Goal: Task Accomplishment & Management: Manage account settings

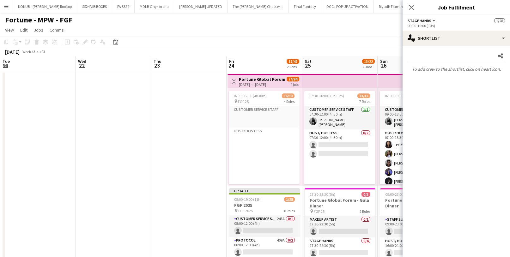
click at [409, 7] on icon "Close pop-in" at bounding box center [411, 7] width 5 height 5
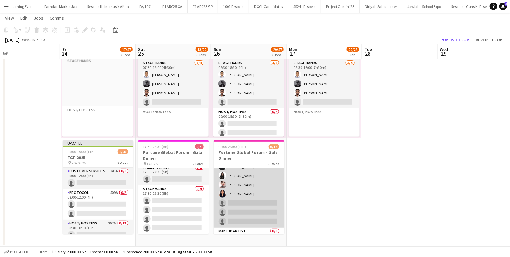
click at [239, 201] on app-card-role "Host/ Hostess [DATE] 17:00-23:00 (6h) [PERSON_NAME] Assgad Hamad [PERSON_NAME] …" at bounding box center [249, 180] width 71 height 95
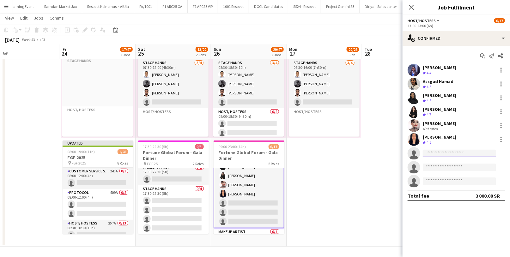
click at [445, 153] on input at bounding box center [459, 154] width 73 height 8
paste input "**********"
type input "**********"
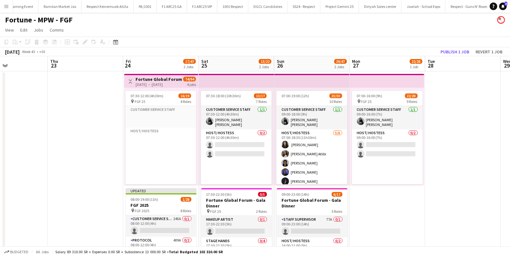
scroll to position [47, 0]
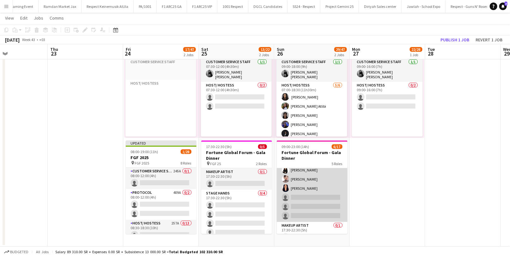
click at [312, 206] on app-card-role "Host/ Hostess [DATE] 17:00-23:00 (6h) [PERSON_NAME] Assgad Hamad [PERSON_NAME] …" at bounding box center [312, 174] width 71 height 95
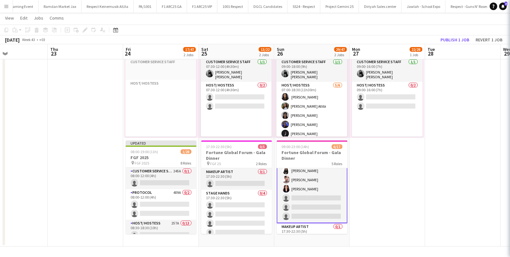
scroll to position [94, 0]
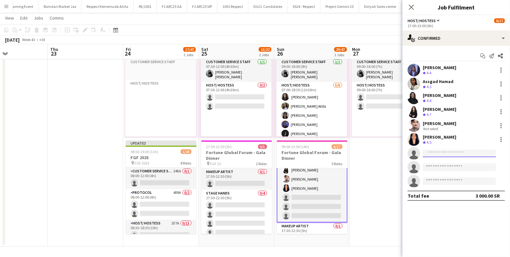
click at [445, 154] on input at bounding box center [459, 154] width 73 height 8
paste input "**********"
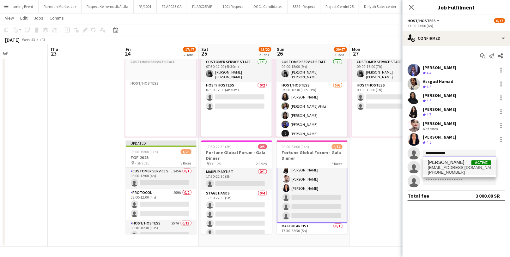
type input "**********"
click at [447, 167] on span "[EMAIL_ADDRESS][DOMAIN_NAME]" at bounding box center [459, 167] width 63 height 5
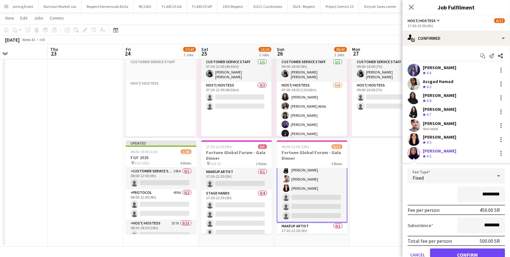
click at [430, 191] on div "*********" at bounding box center [456, 195] width 97 height 16
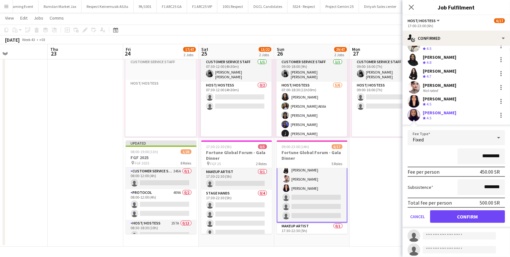
scroll to position [39, 0]
click at [449, 217] on button "Confirm" at bounding box center [467, 216] width 75 height 13
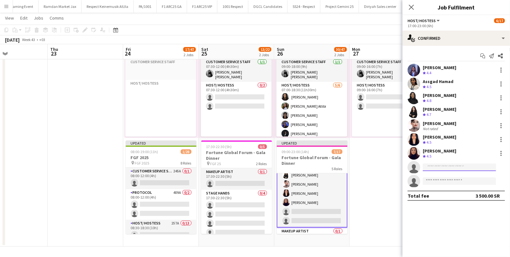
click at [435, 168] on input at bounding box center [459, 168] width 73 height 8
paste input "**********"
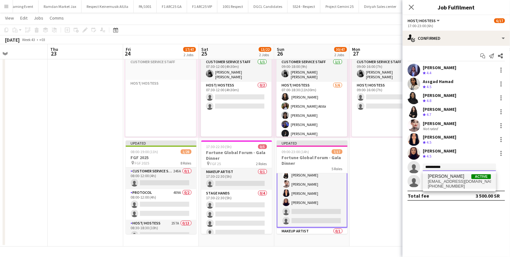
type input "**********"
click at [445, 180] on span "[EMAIL_ADDRESS][DOMAIN_NAME]" at bounding box center [459, 181] width 63 height 5
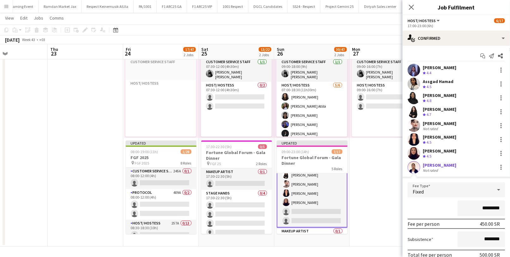
click at [428, 209] on div "*********" at bounding box center [456, 209] width 97 height 16
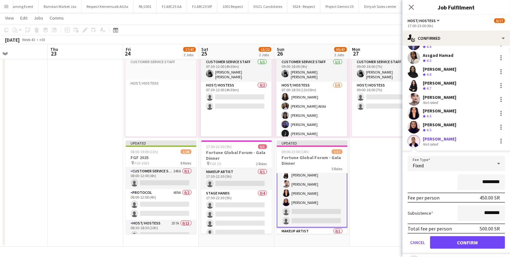
scroll to position [54, 0]
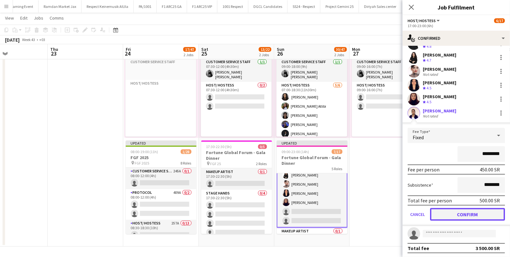
click at [443, 214] on button "Confirm" at bounding box center [467, 214] width 75 height 13
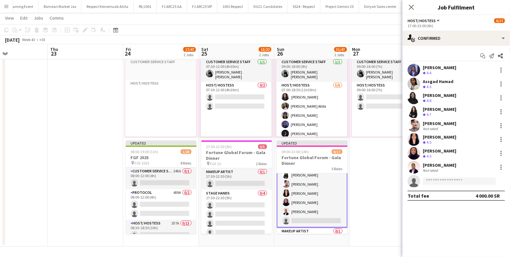
scroll to position [0, 0]
click at [437, 180] on input at bounding box center [459, 182] width 73 height 8
paste input "**********"
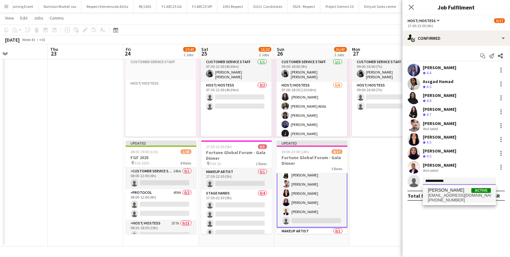
type input "**********"
click at [449, 197] on span "[EMAIL_ADDRESS][DOMAIN_NAME]" at bounding box center [459, 195] width 63 height 5
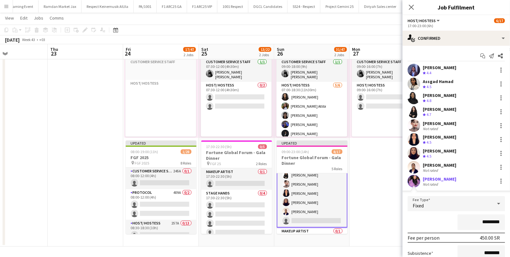
click at [429, 224] on div "*********" at bounding box center [456, 223] width 97 height 16
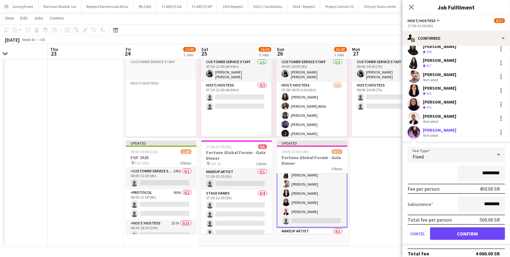
scroll to position [49, 0]
click at [452, 232] on button "Confirm" at bounding box center [467, 233] width 75 height 13
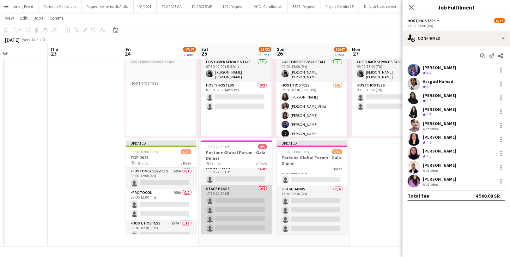
scroll to position [0, 0]
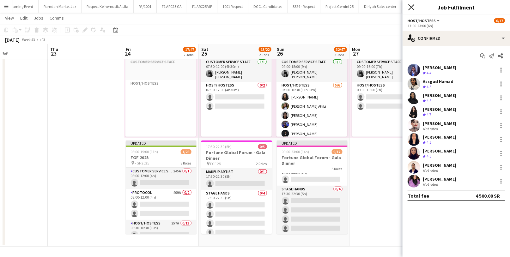
click at [412, 7] on icon "Close pop-in" at bounding box center [411, 7] width 6 height 6
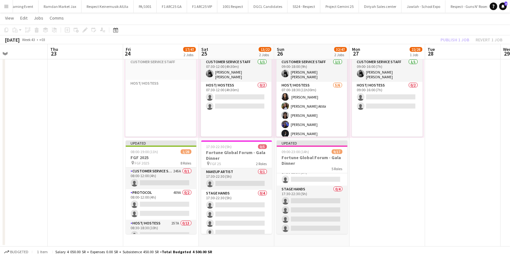
click at [450, 39] on div "Publish 1 job Revert 1 job" at bounding box center [471, 40] width 77 height 8
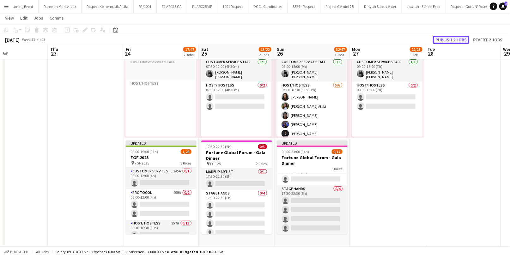
click at [454, 40] on button "Publish 2 jobs" at bounding box center [451, 40] width 36 height 8
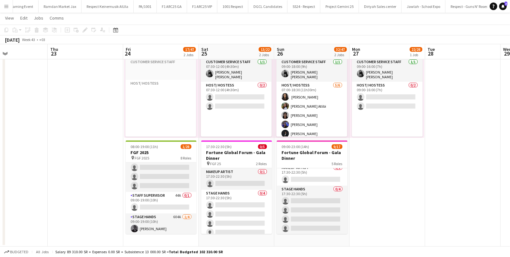
scroll to position [231, 0]
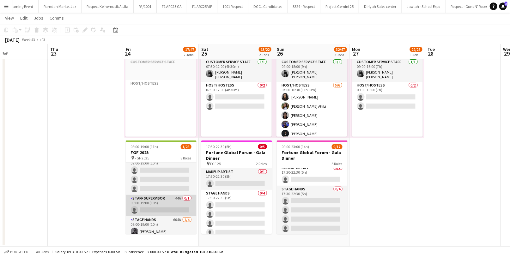
click at [162, 205] on app-card-role "Staff Supervisor 44A 0/1 09:00-19:00 (10h) single-neutral-actions" at bounding box center [161, 205] width 71 height 21
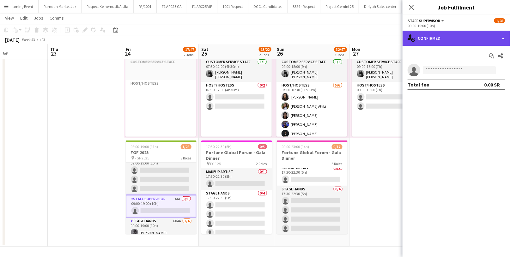
click at [434, 41] on div "single-neutral-actions-check-2 Confirmed" at bounding box center [456, 38] width 107 height 15
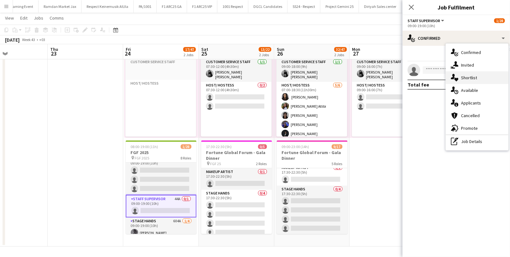
click at [482, 73] on div "single-neutral-actions-heart Shortlist" at bounding box center [477, 77] width 63 height 13
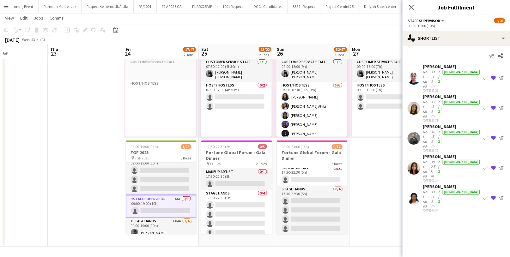
click at [444, 89] on div "[DATE] 13:26" at bounding box center [452, 91] width 58 height 4
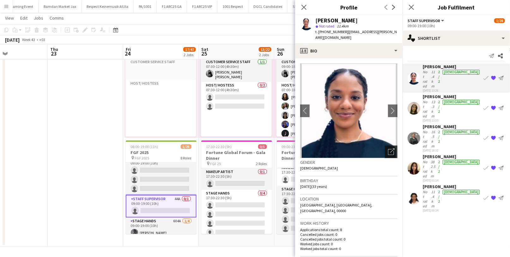
click at [385, 150] on div "Open photos pop-in" at bounding box center [391, 152] width 13 height 13
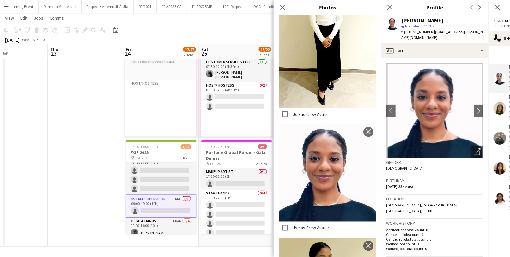
scroll to position [476, 0]
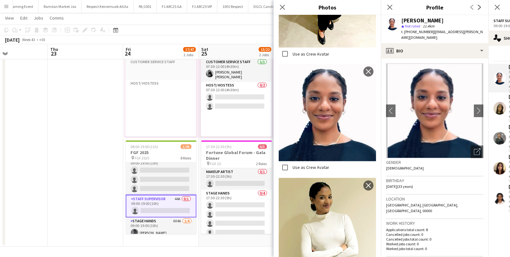
click at [419, 160] on h3 "Gender" at bounding box center [434, 163] width 97 height 6
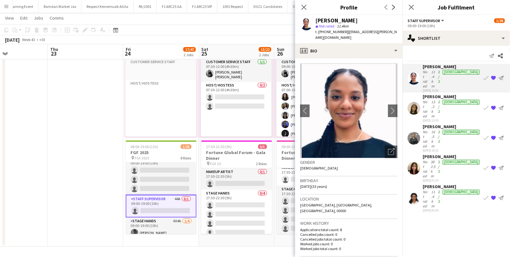
click at [336, 21] on div "[PERSON_NAME]" at bounding box center [336, 21] width 42 height 6
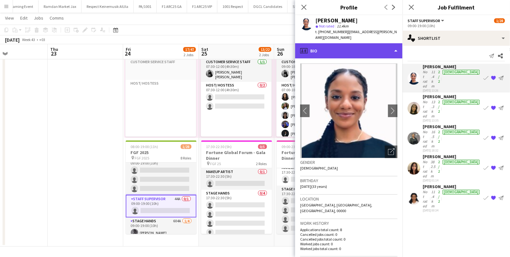
click at [349, 43] on div "profile Bio" at bounding box center [348, 50] width 107 height 15
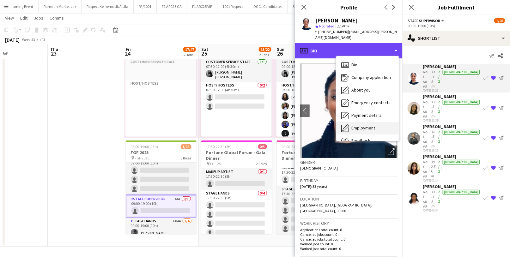
scroll to position [21, 0]
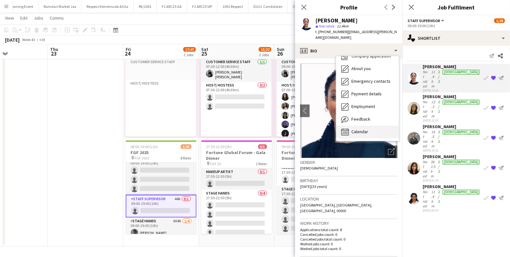
click at [358, 129] on span "Calendar" at bounding box center [359, 132] width 17 height 6
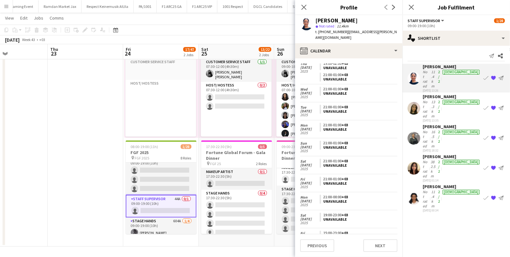
scroll to position [0, 0]
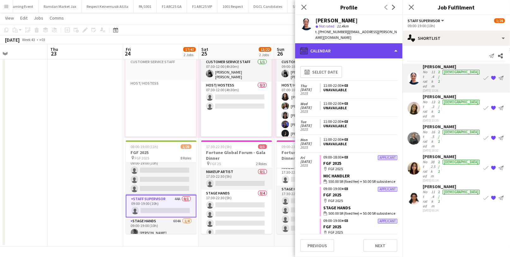
click at [338, 46] on div "calendar-full Calendar" at bounding box center [348, 50] width 107 height 15
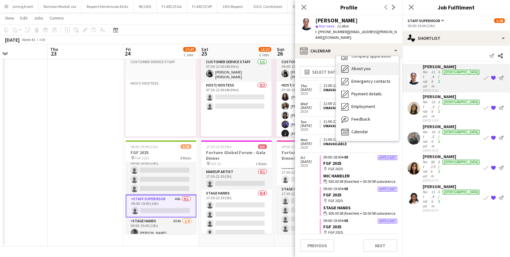
click at [360, 66] on div "About you About you" at bounding box center [367, 69] width 63 height 13
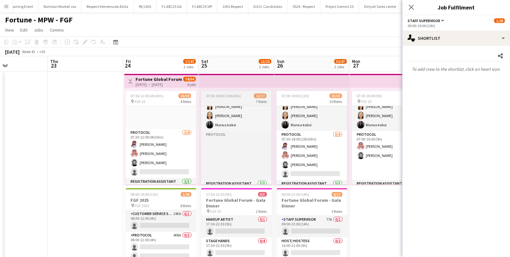
scroll to position [286, 0]
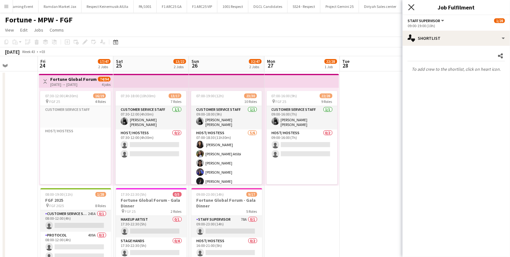
click at [413, 9] on icon "Close pop-in" at bounding box center [411, 7] width 6 height 6
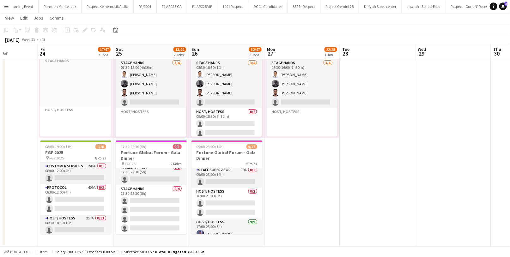
scroll to position [0, 0]
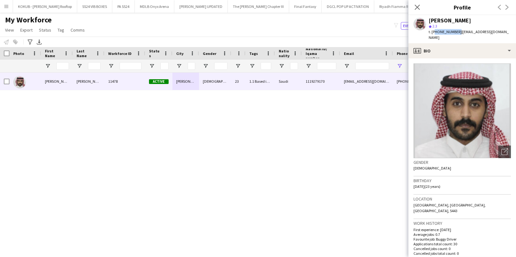
scroll to position [263, 0]
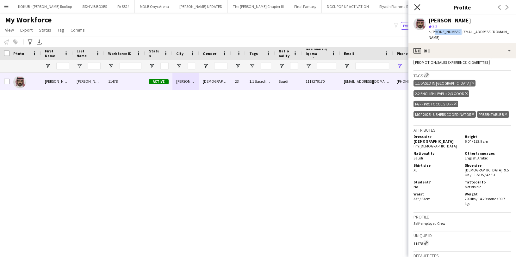
click at [415, 6] on icon "Close pop-in" at bounding box center [417, 7] width 6 height 6
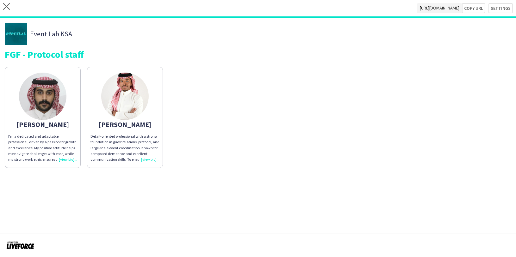
click at [7, 1] on div "close https://admin.liveforce.co/v2/s/513e2b7b-f8d7-407c-b683-2608d61c12c0 Copy…" at bounding box center [258, 9] width 516 height 18
click at [7, 7] on icon "close" at bounding box center [6, 6] width 7 height 7
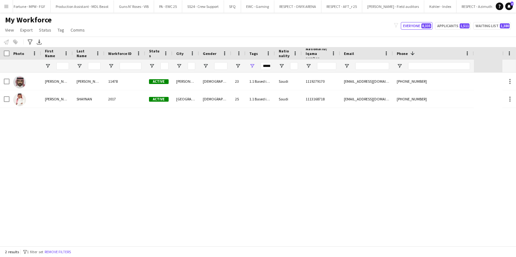
scroll to position [0, 1147]
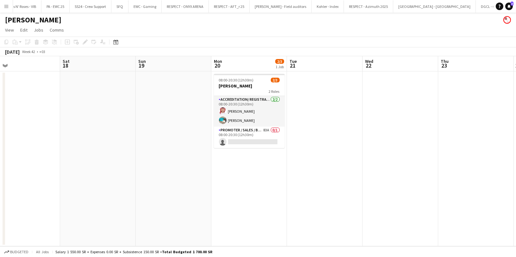
scroll to position [0, 183]
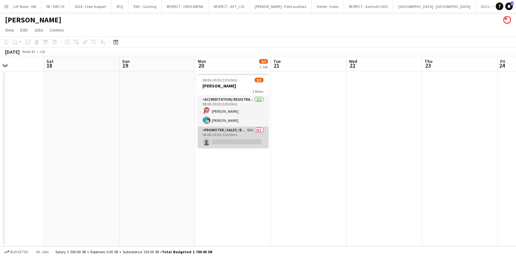
click at [230, 136] on app-card-role "Promoter / Sales / Brand Ambassador 83A 0/1 08:00-20:30 (12h30m) single-neutral…" at bounding box center [233, 137] width 71 height 21
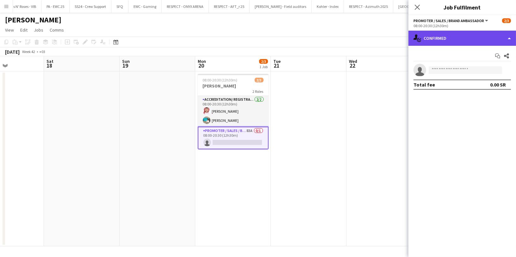
click at [449, 42] on div "single-neutral-actions-check-2 Confirmed" at bounding box center [461, 38] width 107 height 15
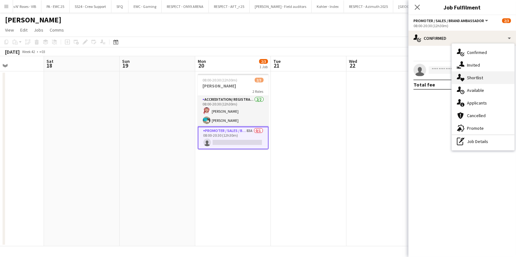
click at [487, 79] on div "single-neutral-actions-heart Shortlist" at bounding box center [482, 77] width 63 height 13
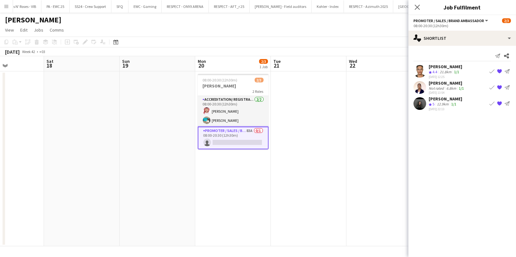
click at [500, 71] on app-icon "{{ spriteTitle }}" at bounding box center [499, 71] width 5 height 5
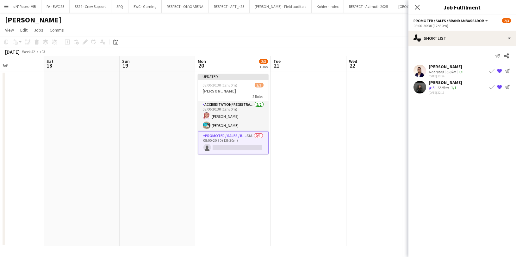
click at [445, 87] on div "12.9km" at bounding box center [442, 87] width 14 height 5
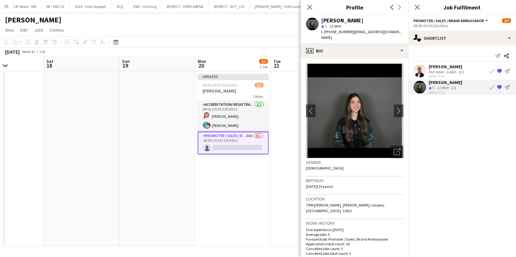
click at [338, 32] on span "t. +966563705650" at bounding box center [337, 31] width 33 height 5
copy span "966563705650"
click at [344, 20] on div "Reine Khatib" at bounding box center [342, 21] width 42 height 6
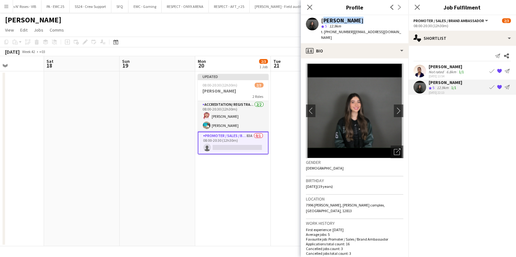
click at [344, 20] on div "Reine Khatib" at bounding box center [342, 21] width 42 height 6
copy div "Reine Khatib"
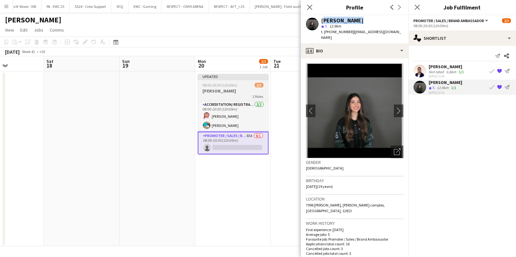
click at [226, 83] on span "08:00-20:30 (12h30m)" at bounding box center [220, 85] width 35 height 5
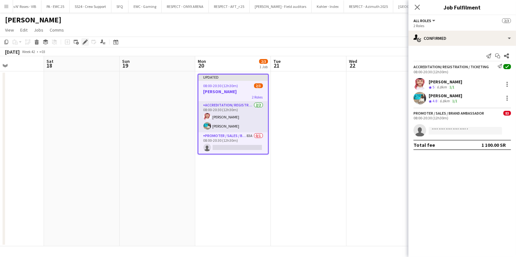
click at [83, 40] on icon "Edit" at bounding box center [84, 42] width 5 height 5
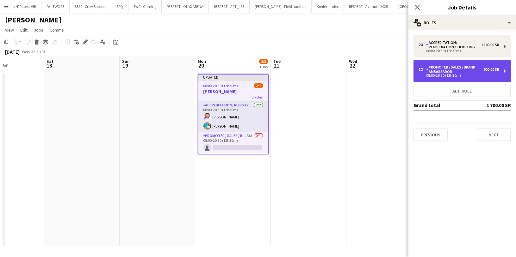
click at [459, 75] on div "08:00-20:30 (12h30m)" at bounding box center [458, 75] width 81 height 3
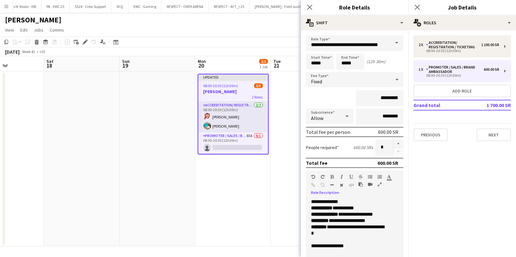
click at [341, 223] on div "**********" at bounding box center [349, 221] width 77 height 32
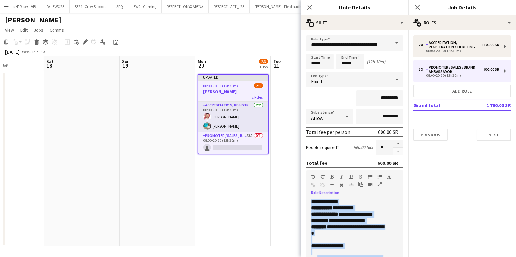
copy div "**********"
